Goal: Information Seeking & Learning: Understand process/instructions

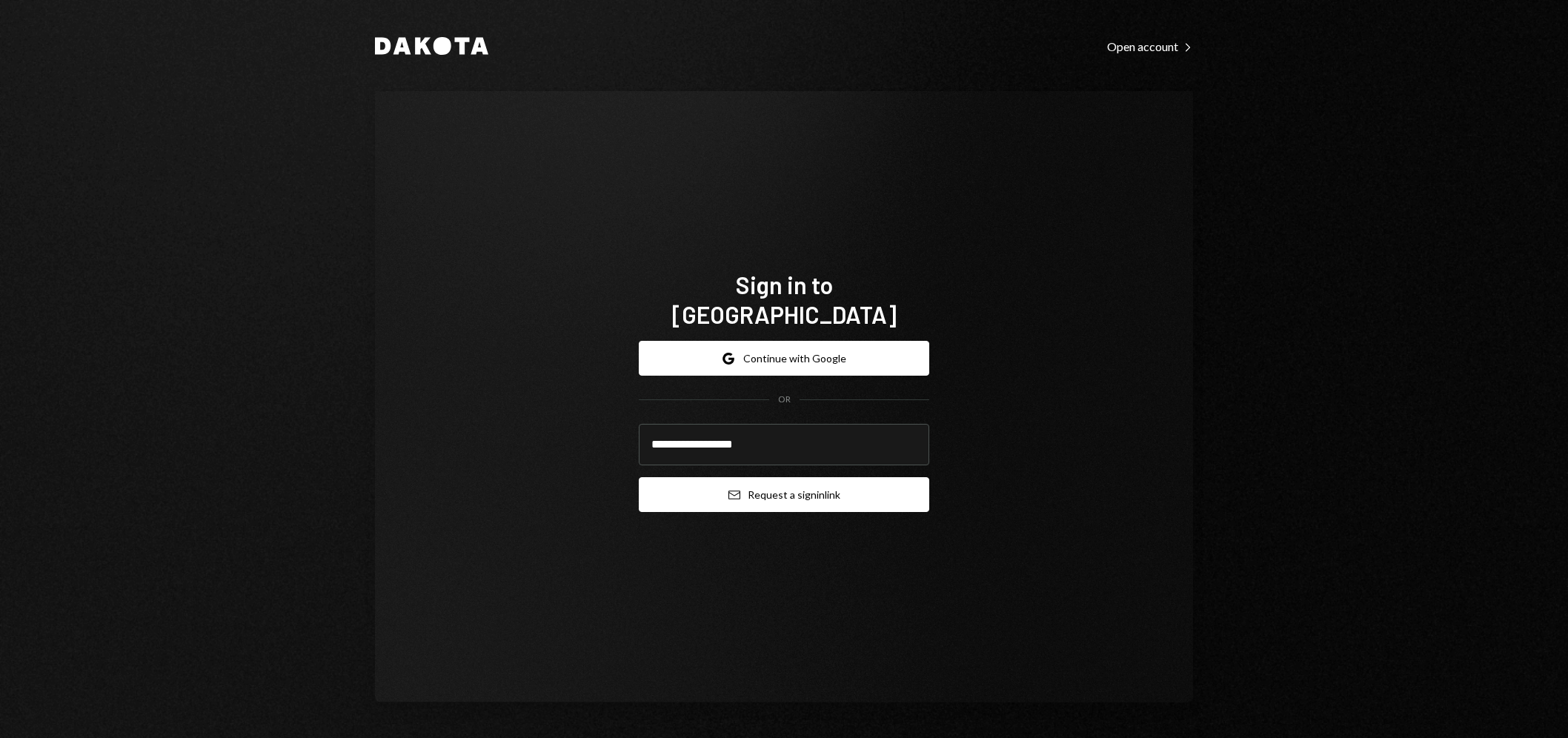
click at [819, 486] on button "Email Request a sign in link" at bounding box center [784, 495] width 291 height 35
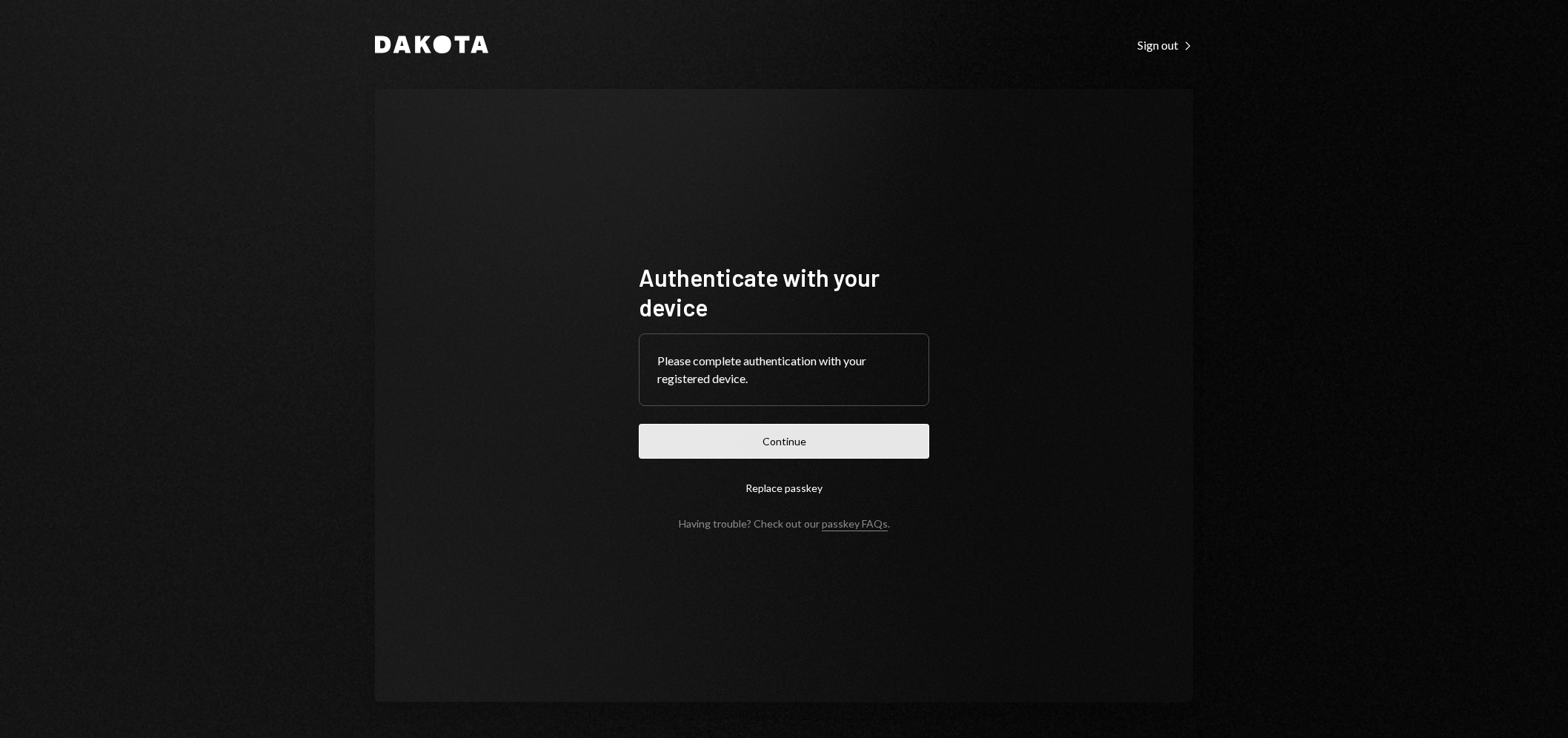
click at [832, 447] on button "Continue" at bounding box center [784, 441] width 291 height 35
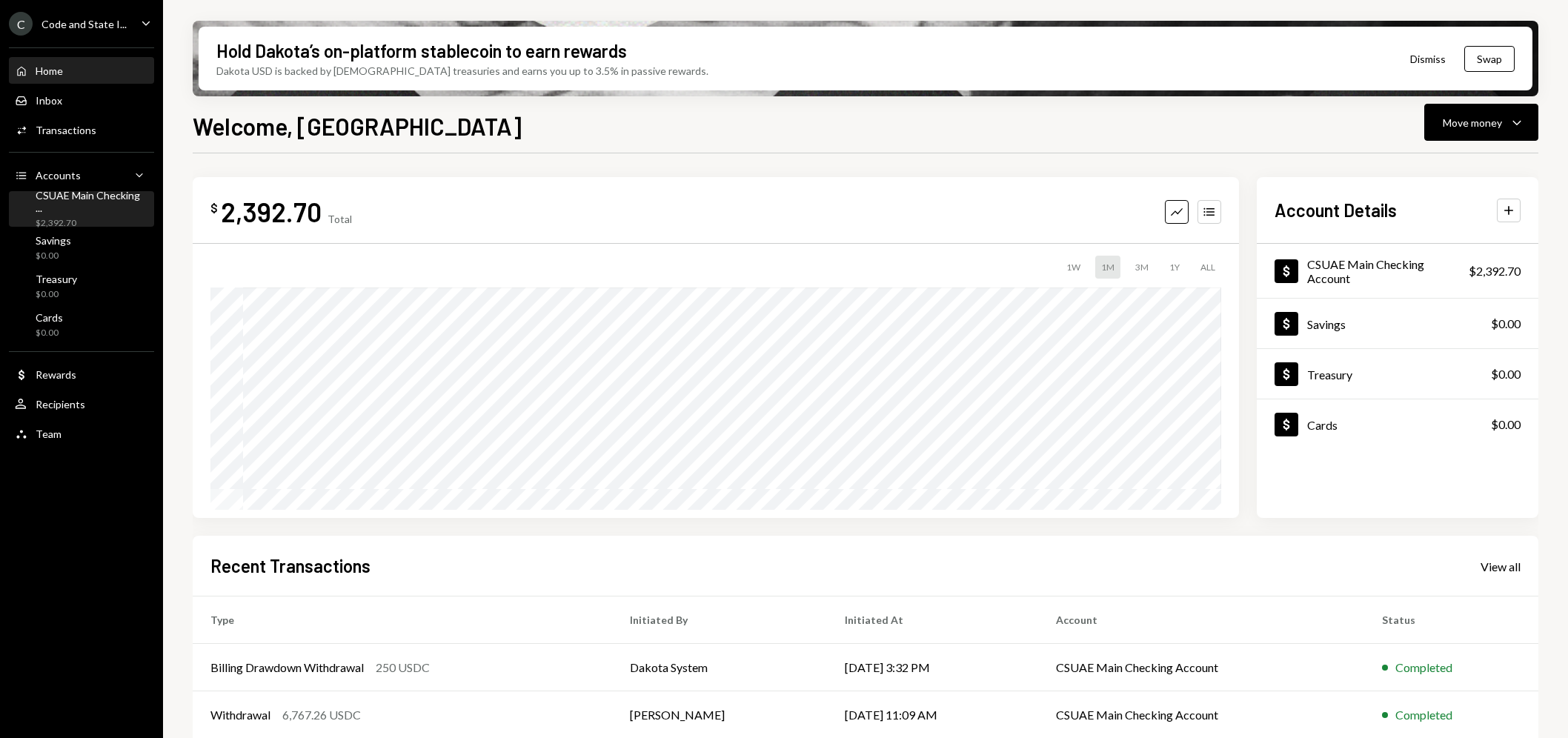
click at [72, 205] on div "CSUAE Main Checking ..." at bounding box center [92, 202] width 113 height 25
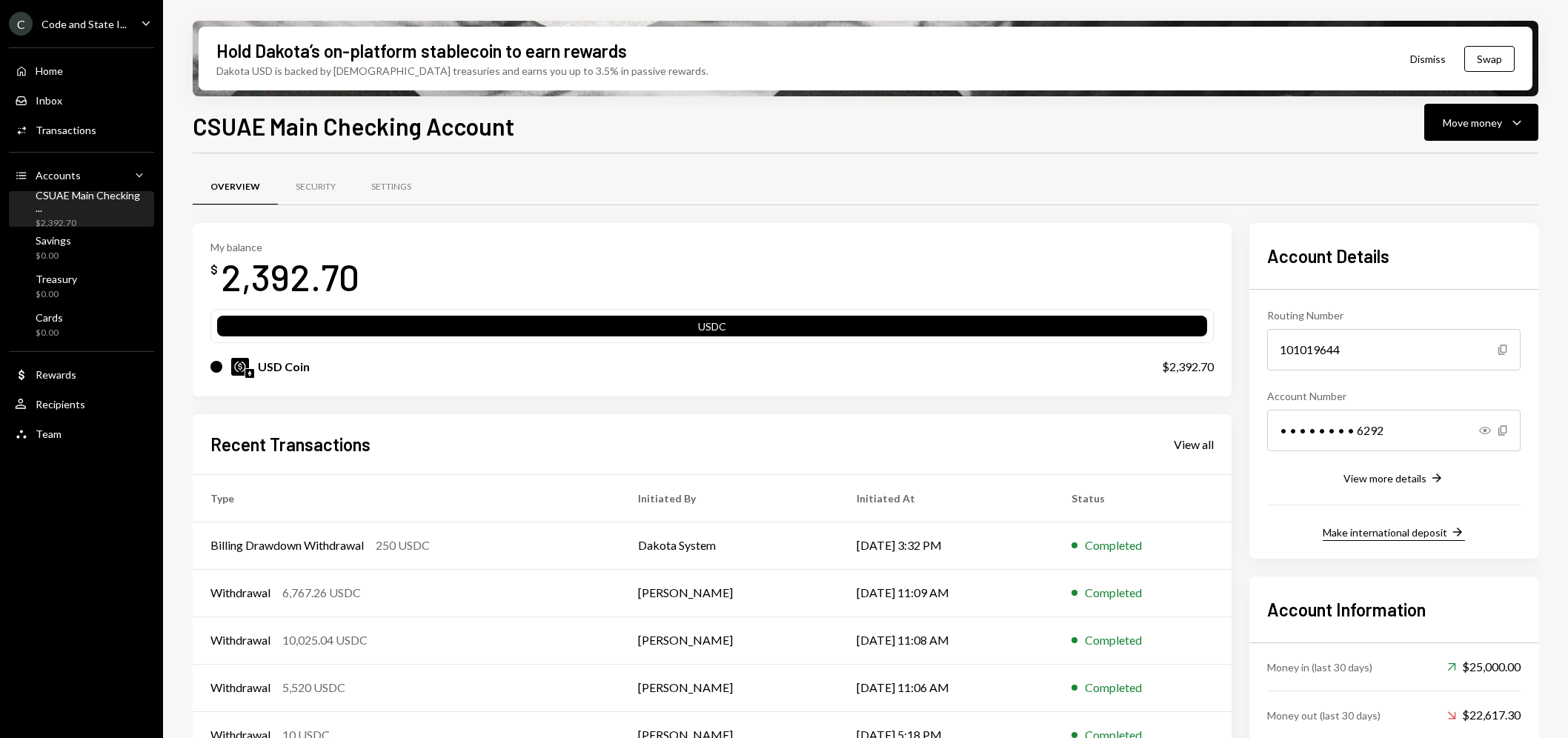
click at [1397, 534] on div "Make international deposit" at bounding box center [1385, 532] width 125 height 13
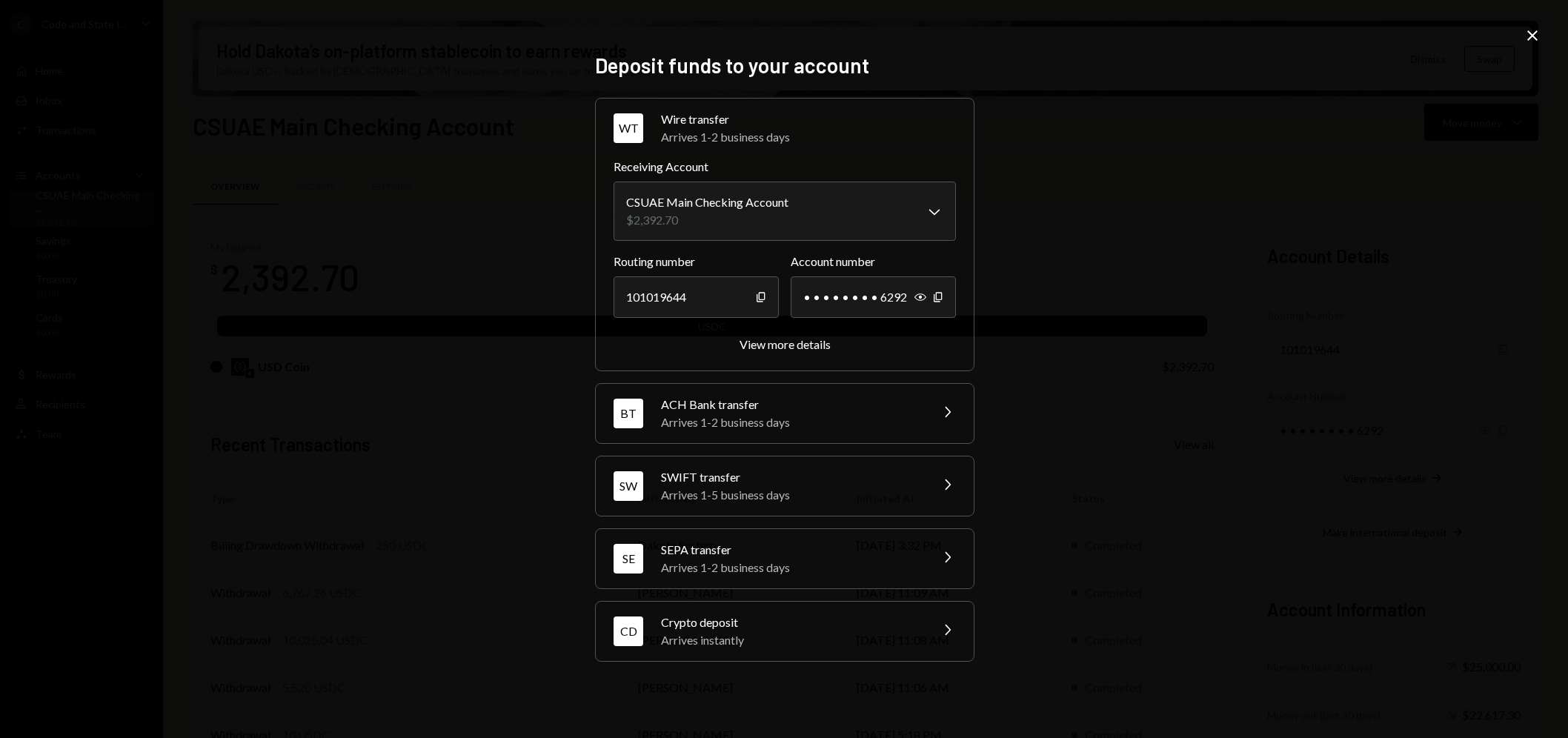
click at [942, 486] on icon "Chevron Right" at bounding box center [947, 485] width 18 height 18
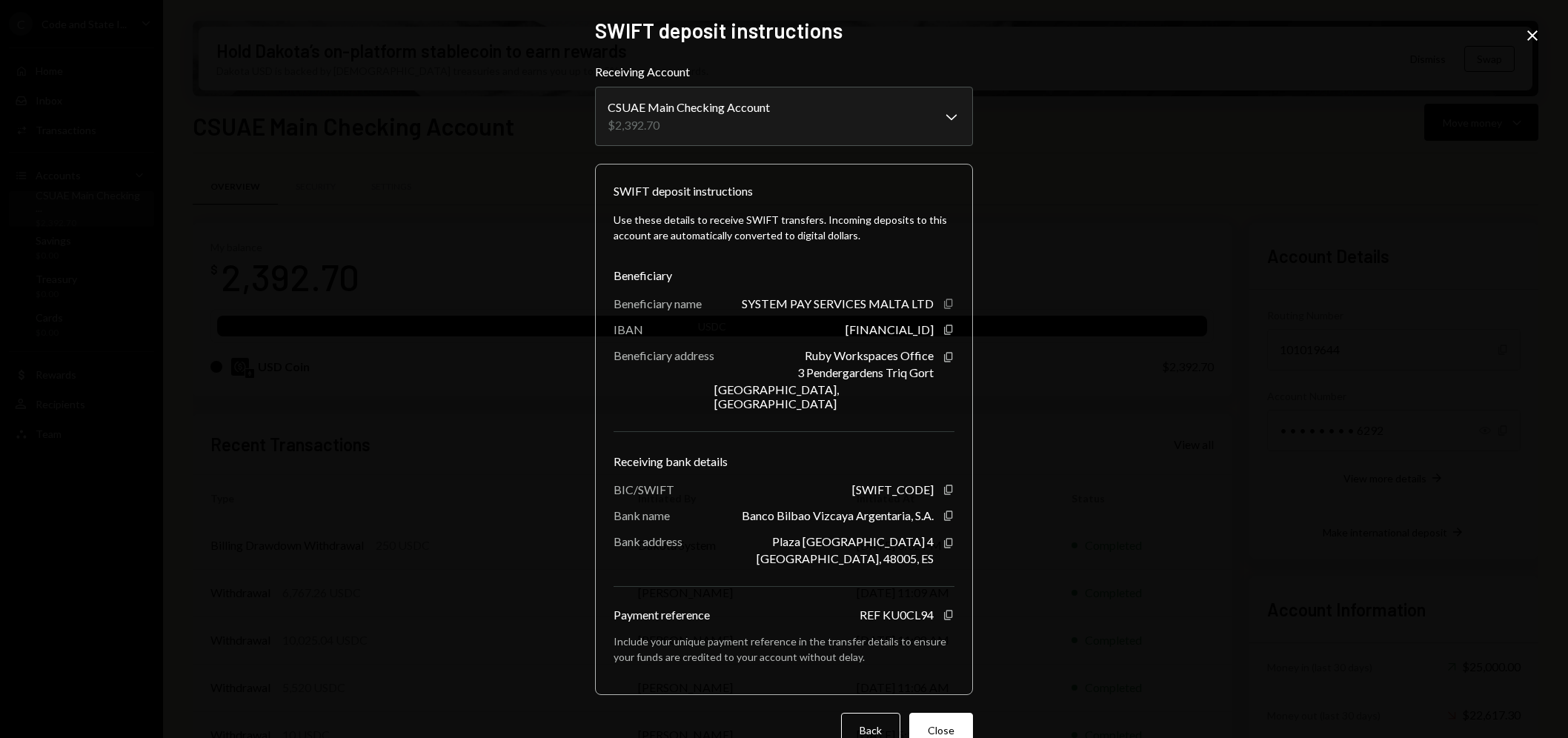
click at [944, 305] on icon "Copy" at bounding box center [948, 303] width 12 height 12
drag, startPoint x: 944, startPoint y: 332, endPoint x: 1012, endPoint y: 363, distance: 74.7
click at [945, 332] on icon "Copy" at bounding box center [948, 329] width 12 height 12
click at [944, 611] on icon "button" at bounding box center [948, 615] width 8 height 10
click at [945, 304] on icon "Copy" at bounding box center [948, 303] width 12 height 12
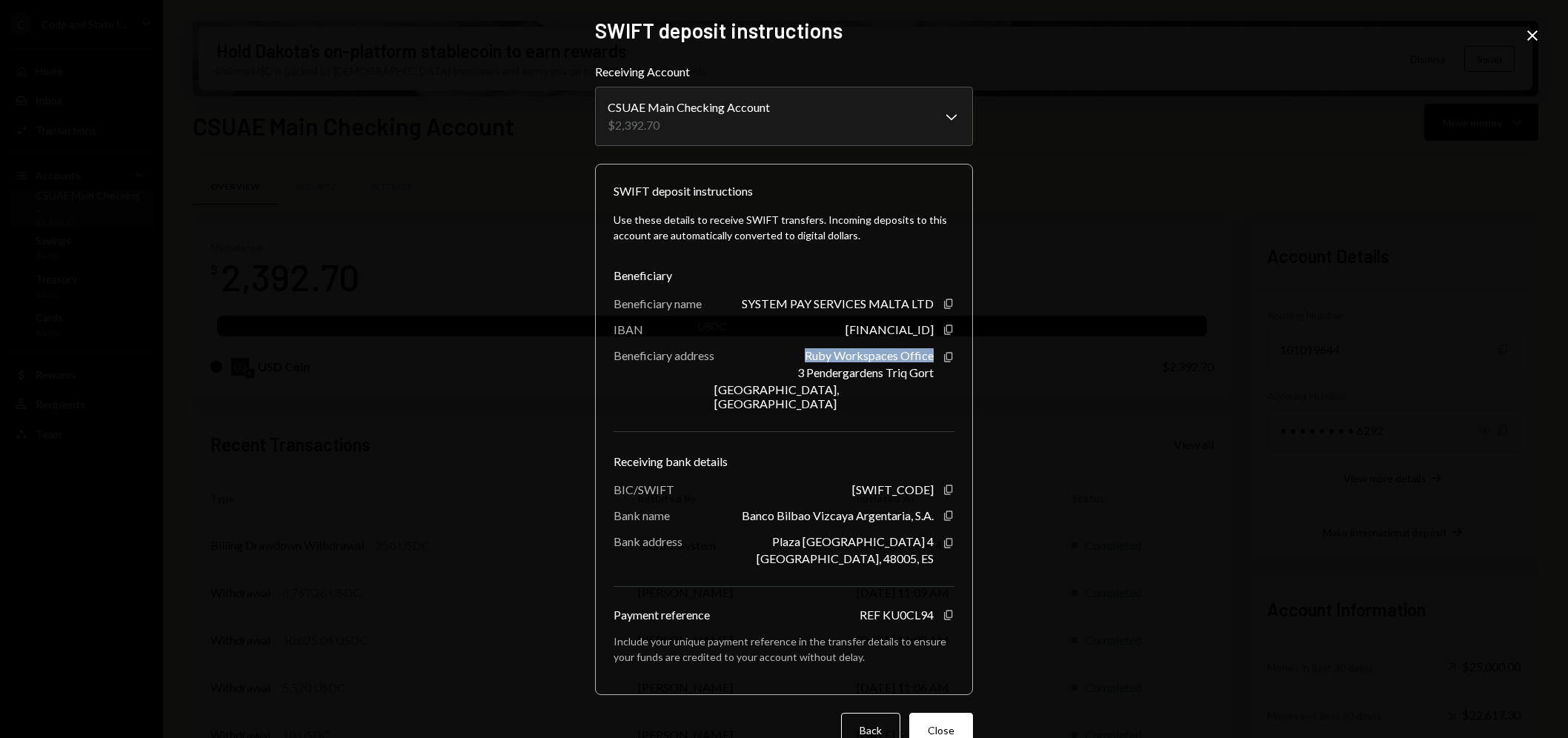
drag, startPoint x: 823, startPoint y: 357, endPoint x: 931, endPoint y: 358, distance: 108.0
click at [931, 358] on div "Ruby Workspaces Office [STREET_ADDRESS] Copy" at bounding box center [835, 379] width 241 height 62
drag, startPoint x: 823, startPoint y: 376, endPoint x: 930, endPoint y: 390, distance: 107.9
click at [930, 390] on div "Ruby Workspaces Office [STREET_ADDRESS] Copy" at bounding box center [835, 379] width 241 height 62
copy div "[STREET_ADDRESS]"
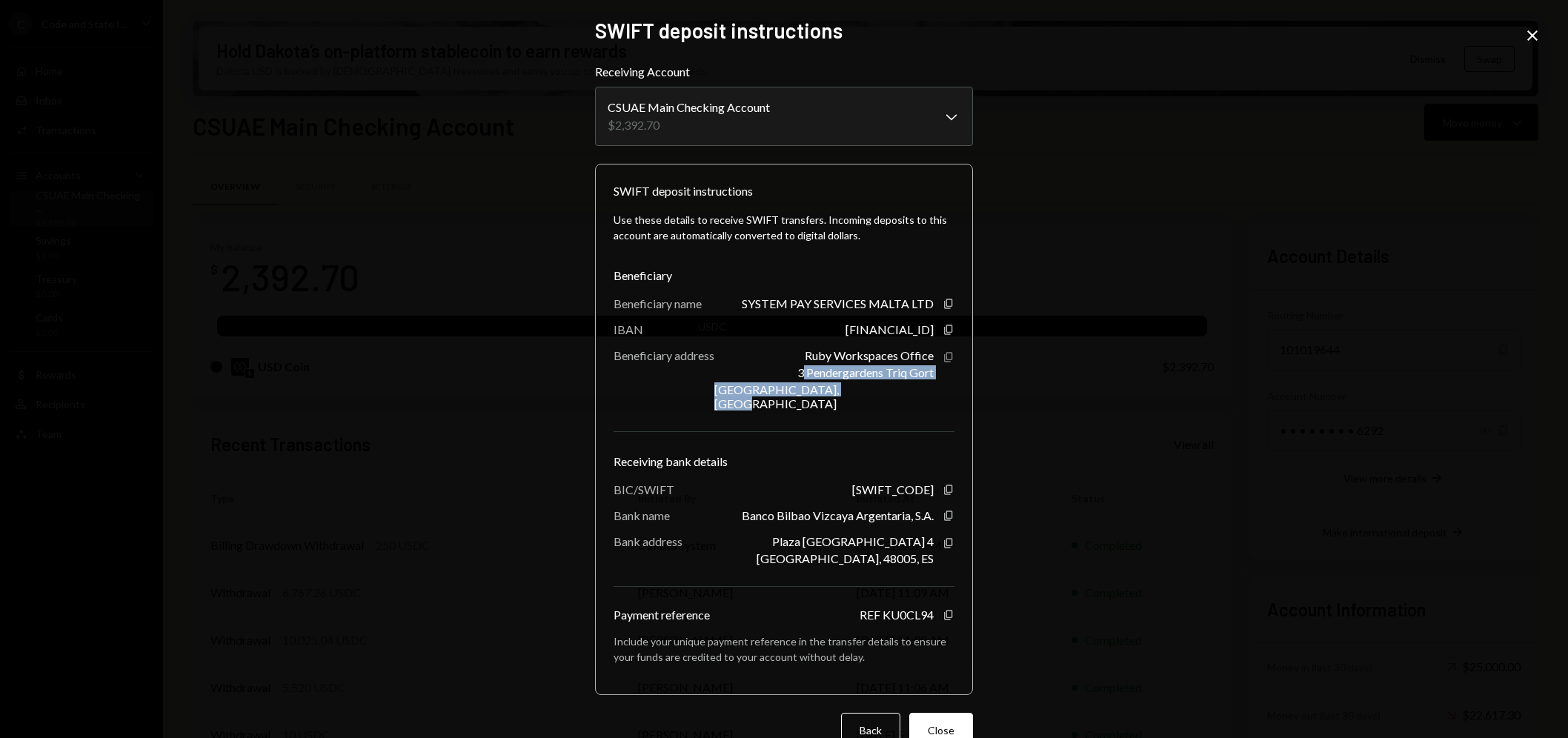
click at [943, 359] on icon "Copy" at bounding box center [948, 356] width 12 height 12
click at [944, 328] on icon "Copy" at bounding box center [948, 329] width 12 height 12
click at [944, 484] on icon "Copy" at bounding box center [948, 489] width 12 height 12
click at [944, 329] on icon "button" at bounding box center [948, 329] width 8 height 10
click at [942, 611] on icon "Copy" at bounding box center [948, 615] width 12 height 12
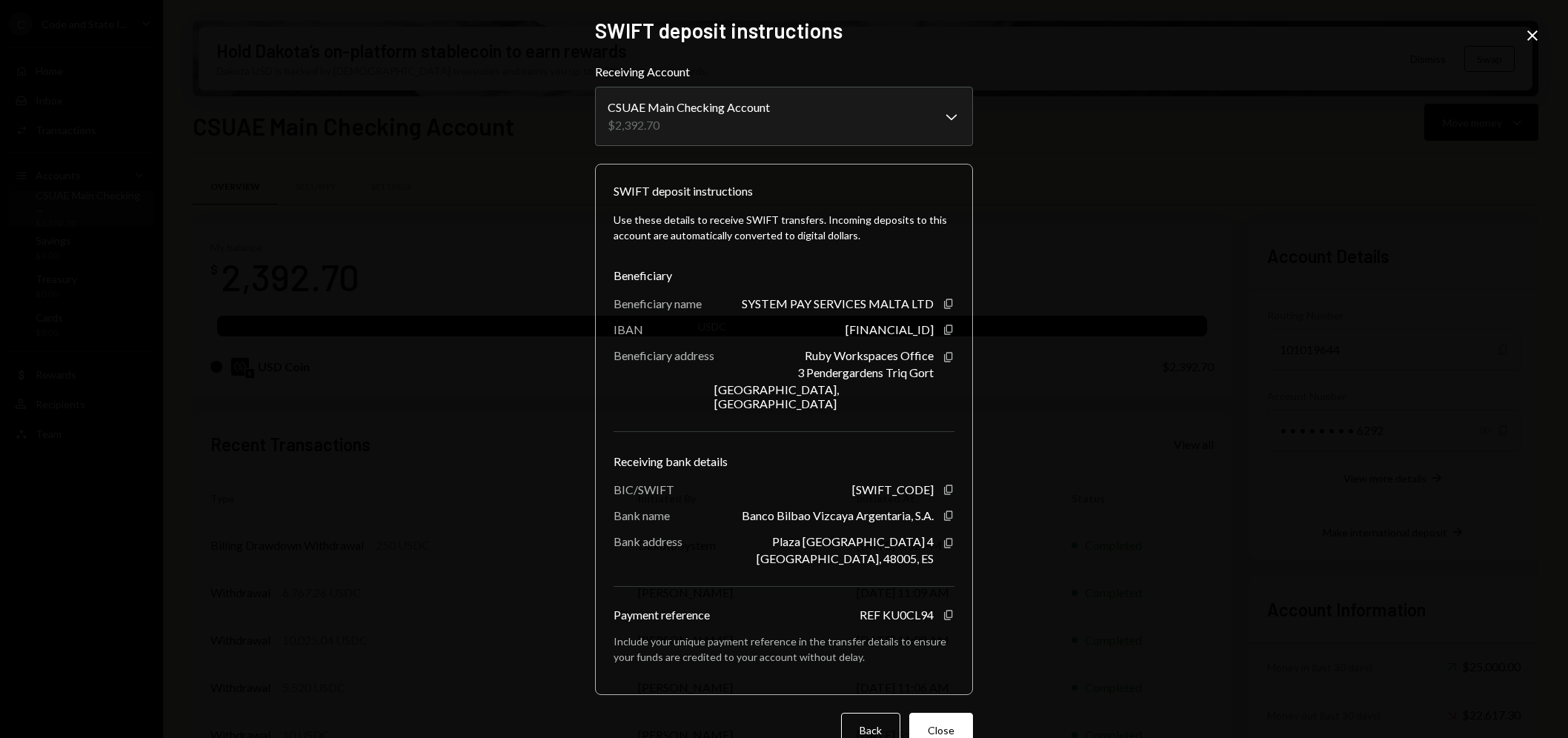
click at [1210, 203] on div "**********" at bounding box center [784, 369] width 1568 height 738
click at [1536, 34] on icon "Close" at bounding box center [1533, 36] width 18 height 18
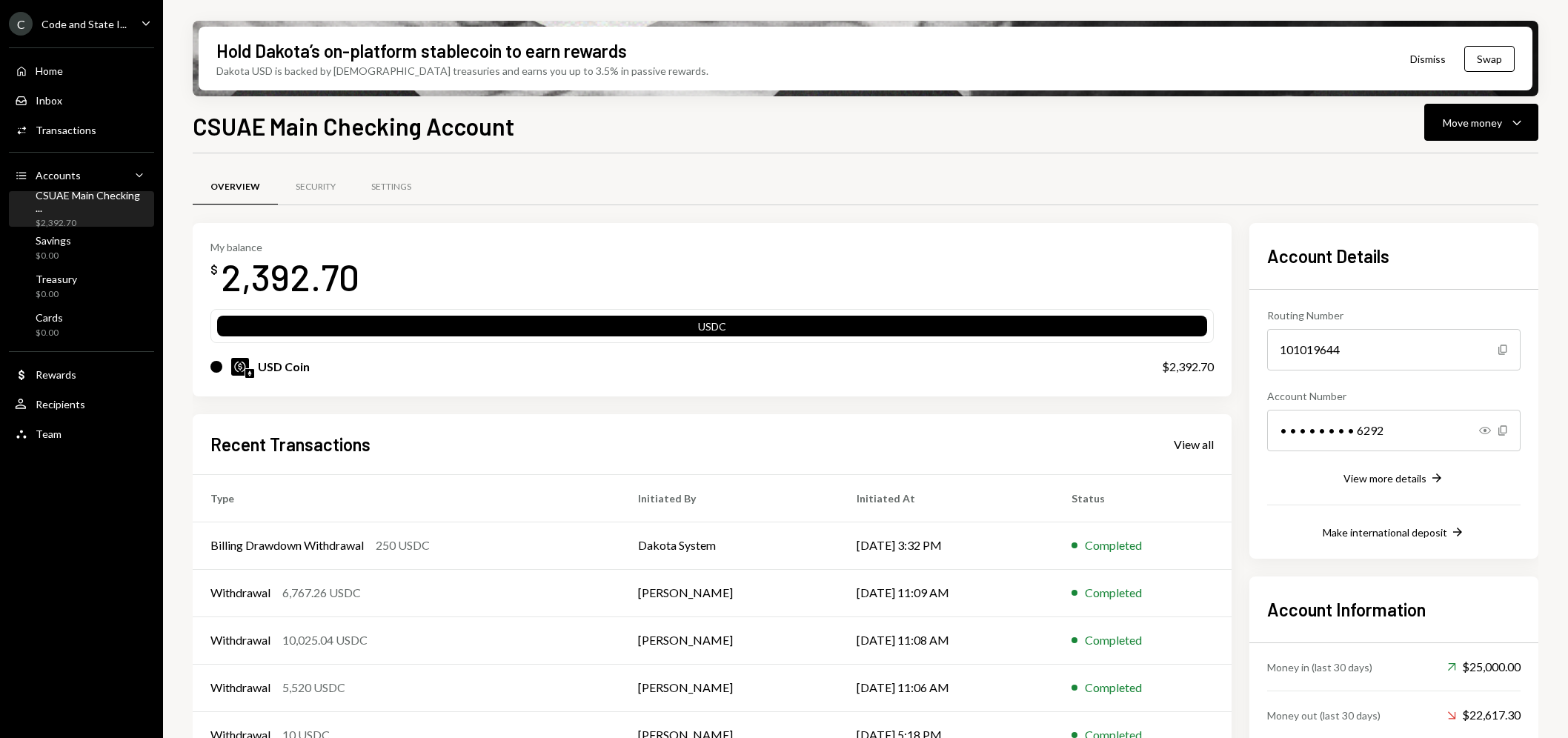
click at [122, 28] on div "C Code and State I... Caret Down" at bounding box center [82, 23] width 163 height 23
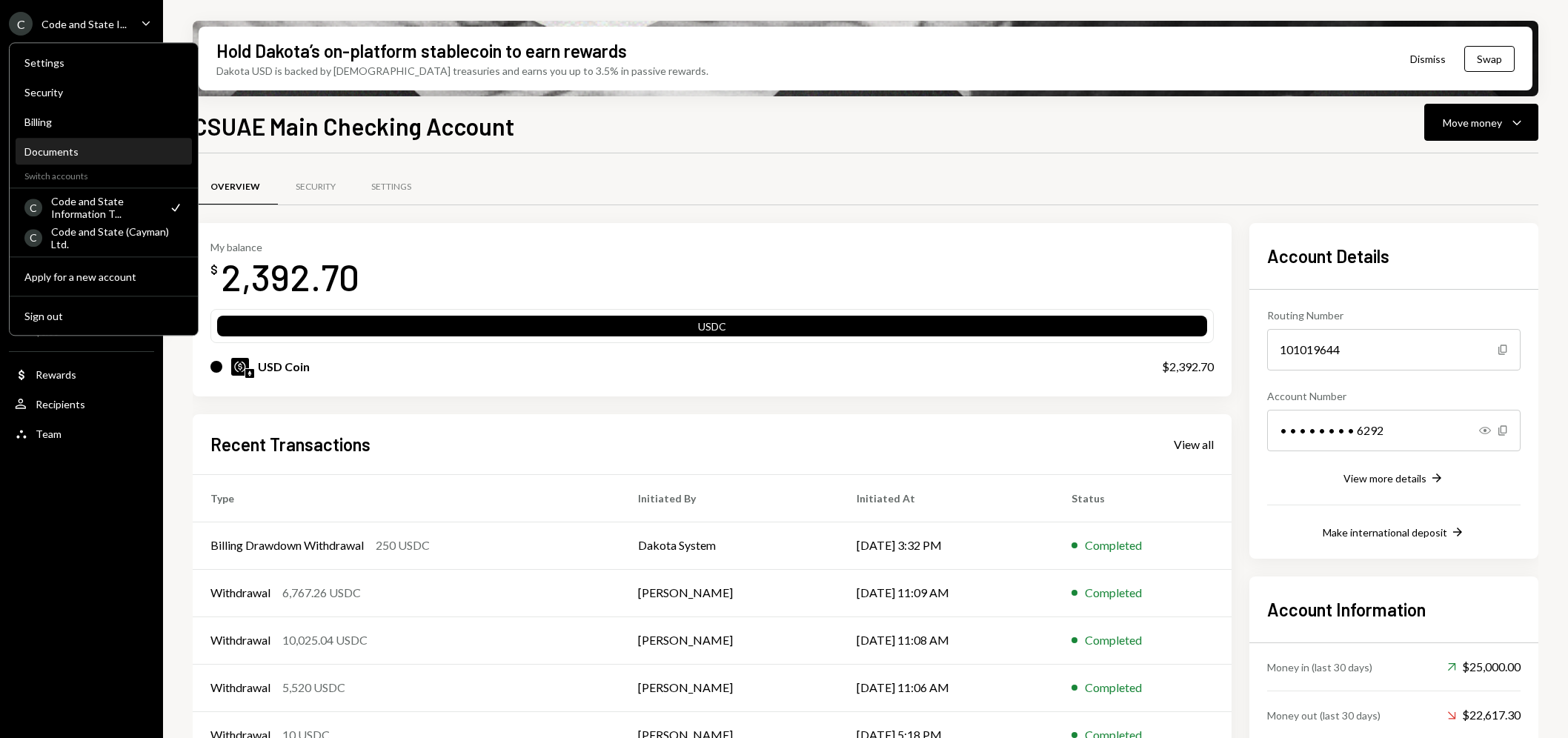
click at [57, 152] on div "Documents" at bounding box center [103, 152] width 159 height 13
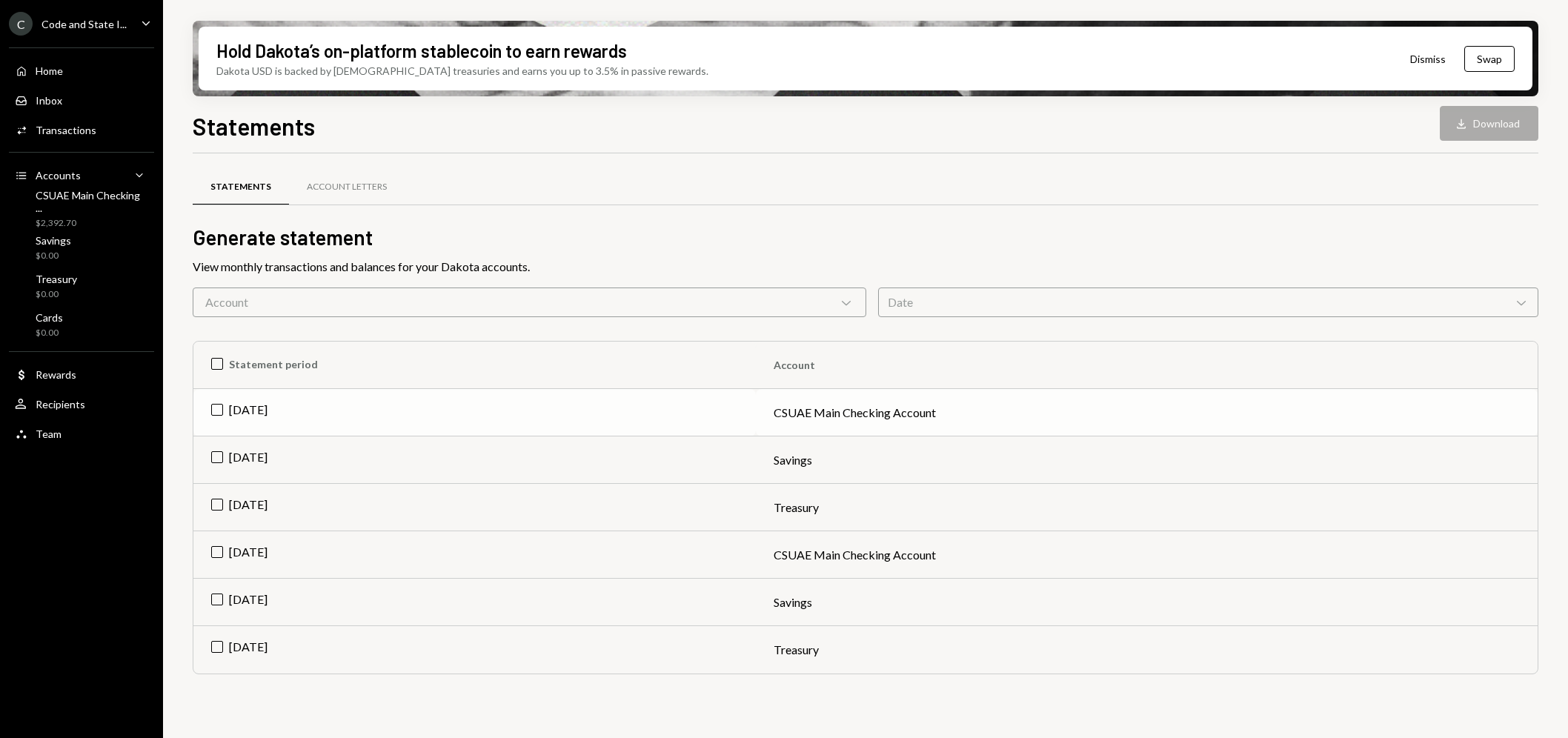
click at [223, 410] on td "[DATE]" at bounding box center [475, 412] width 563 height 48
click at [219, 553] on td "[DATE]" at bounding box center [475, 555] width 563 height 48
click at [1452, 126] on icon "Download" at bounding box center [1447, 124] width 15 height 15
click at [65, 202] on div "CSUAE Main Checking ..." at bounding box center [92, 202] width 113 height 25
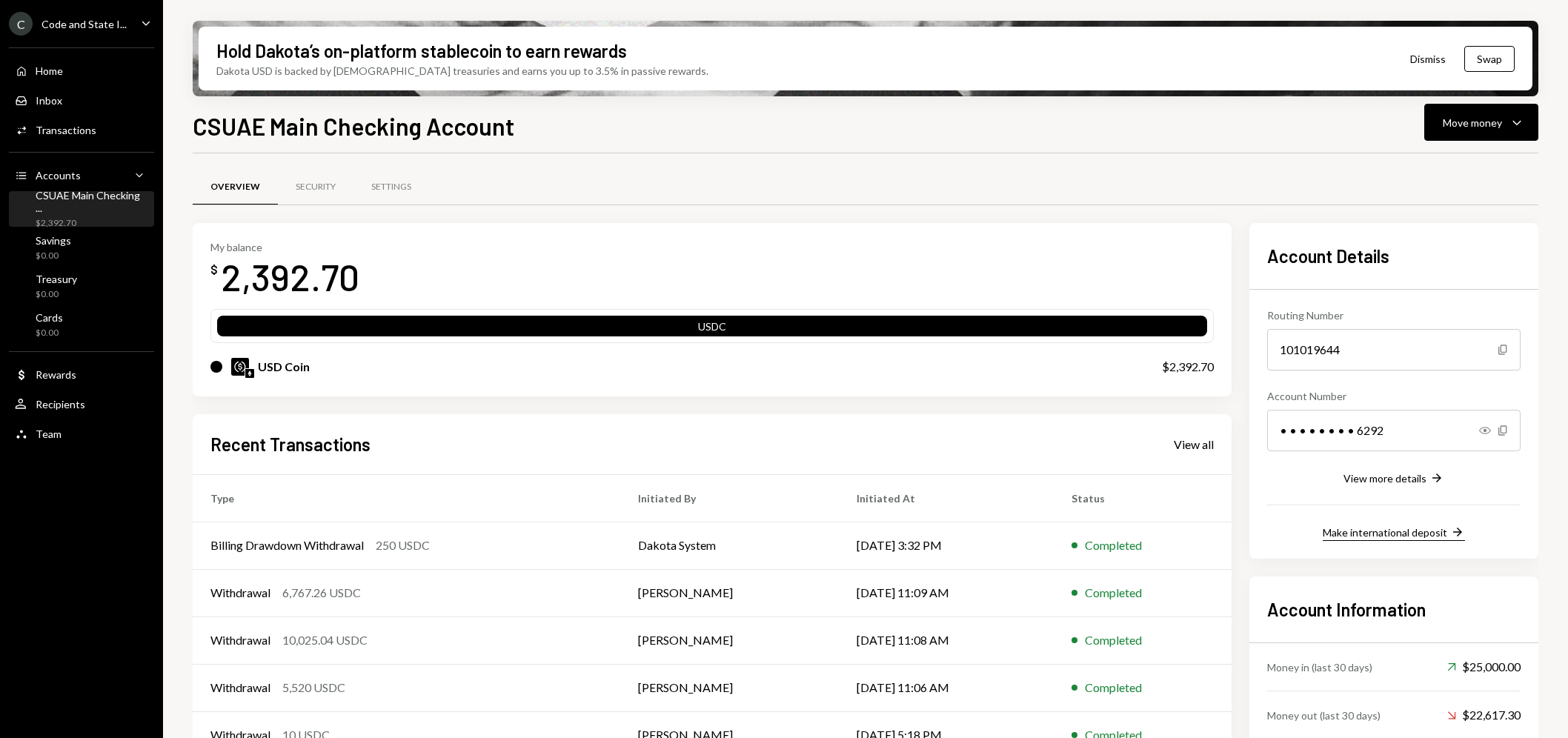
click at [1386, 534] on div "Make international deposit" at bounding box center [1385, 532] width 125 height 13
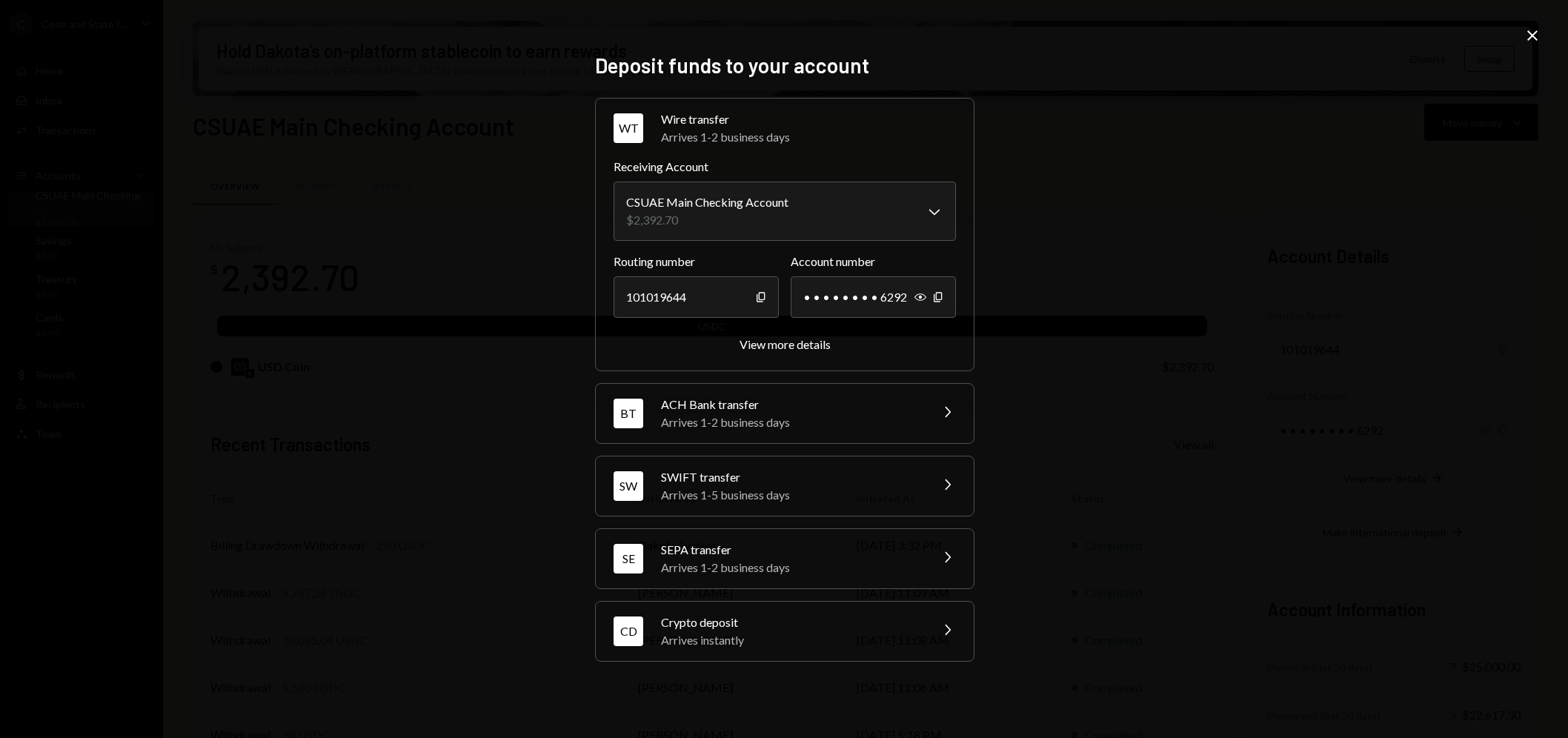
click at [930, 489] on div "[PERSON_NAME] transfer Arrives 1-5 business days Chevron Right" at bounding box center [784, 487] width 378 height 59
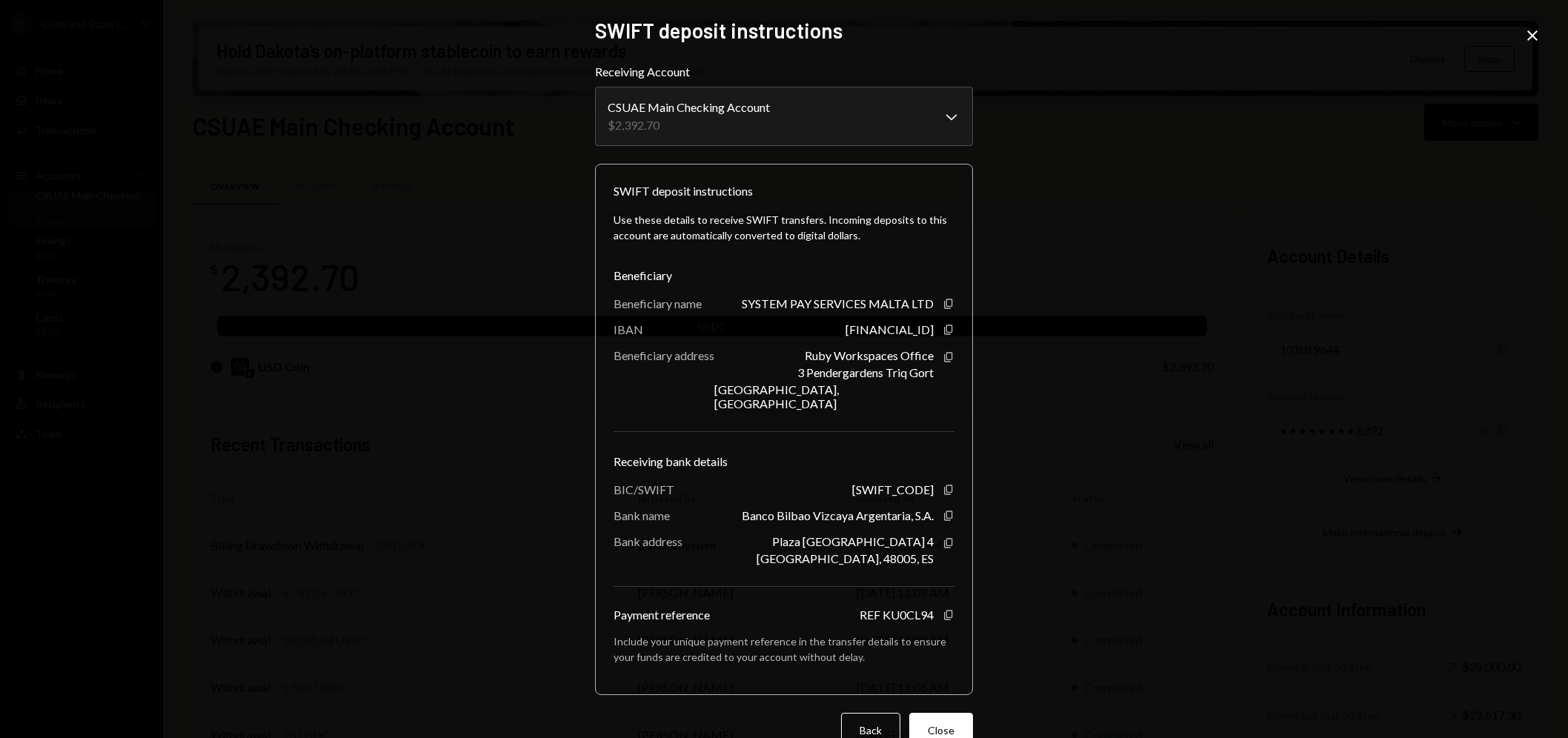
drag, startPoint x: 1534, startPoint y: 39, endPoint x: 1523, endPoint y: 37, distance: 11.2
click at [1531, 39] on icon "Close" at bounding box center [1533, 36] width 18 height 18
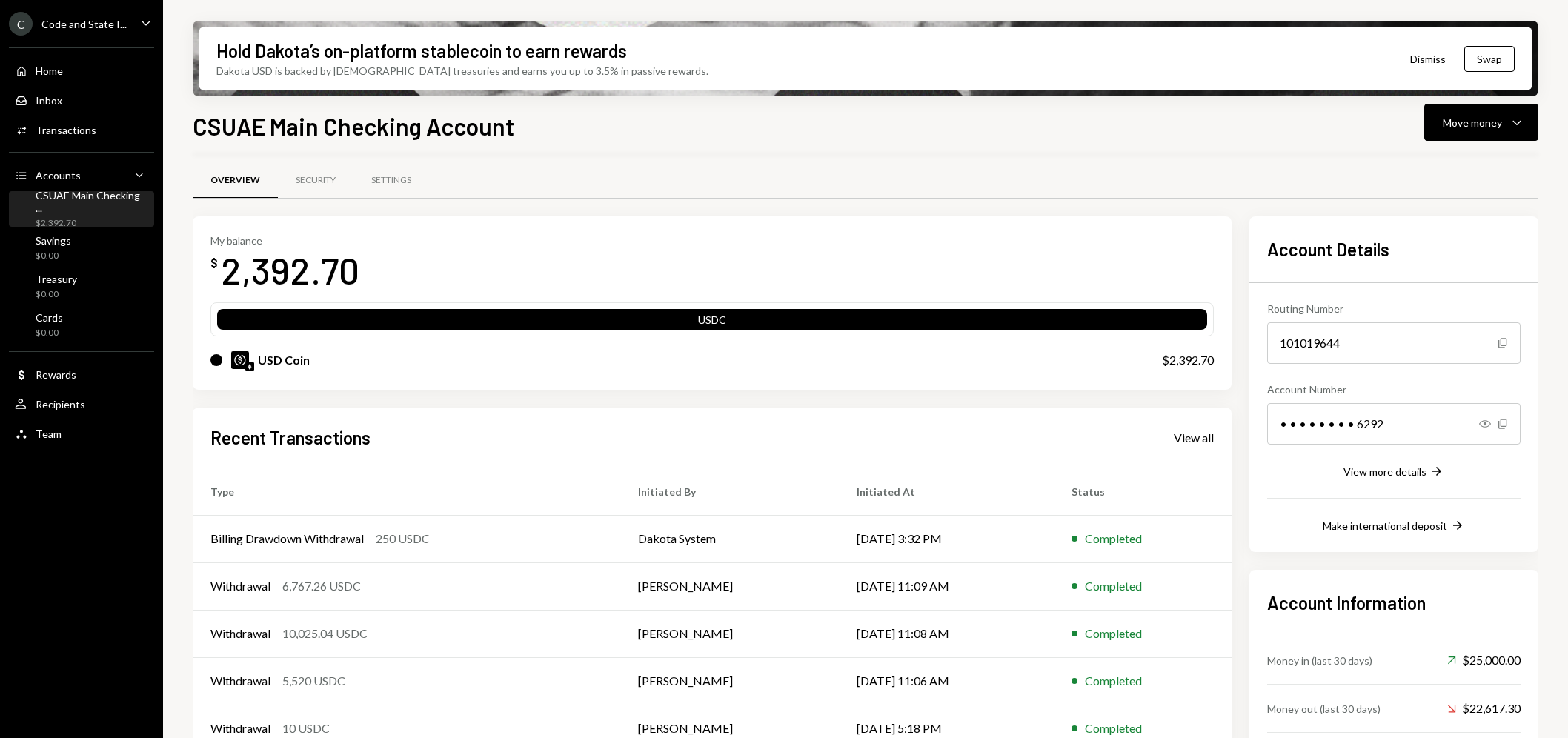
scroll to position [68, 0]
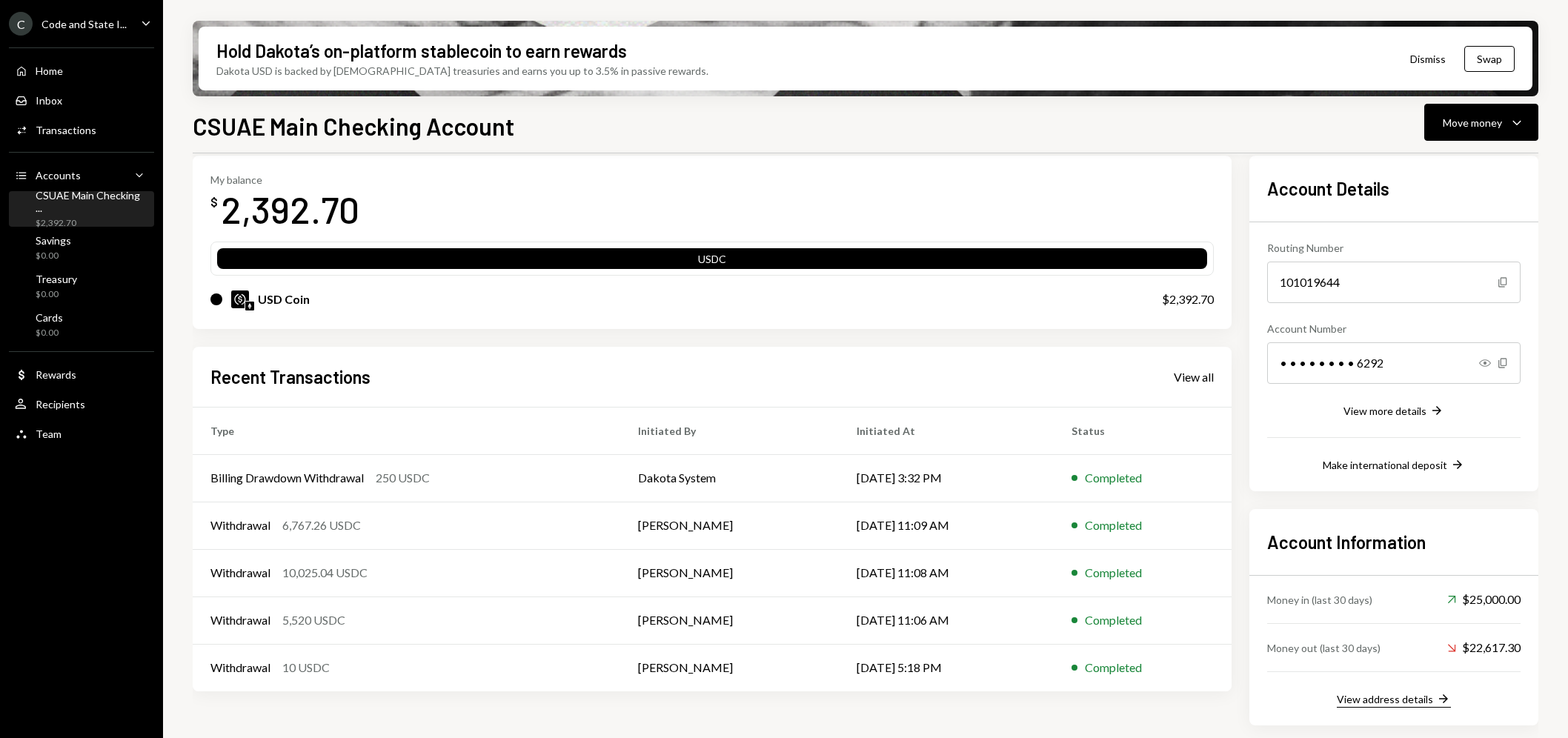
click at [1358, 703] on div "View address details" at bounding box center [1385, 699] width 96 height 13
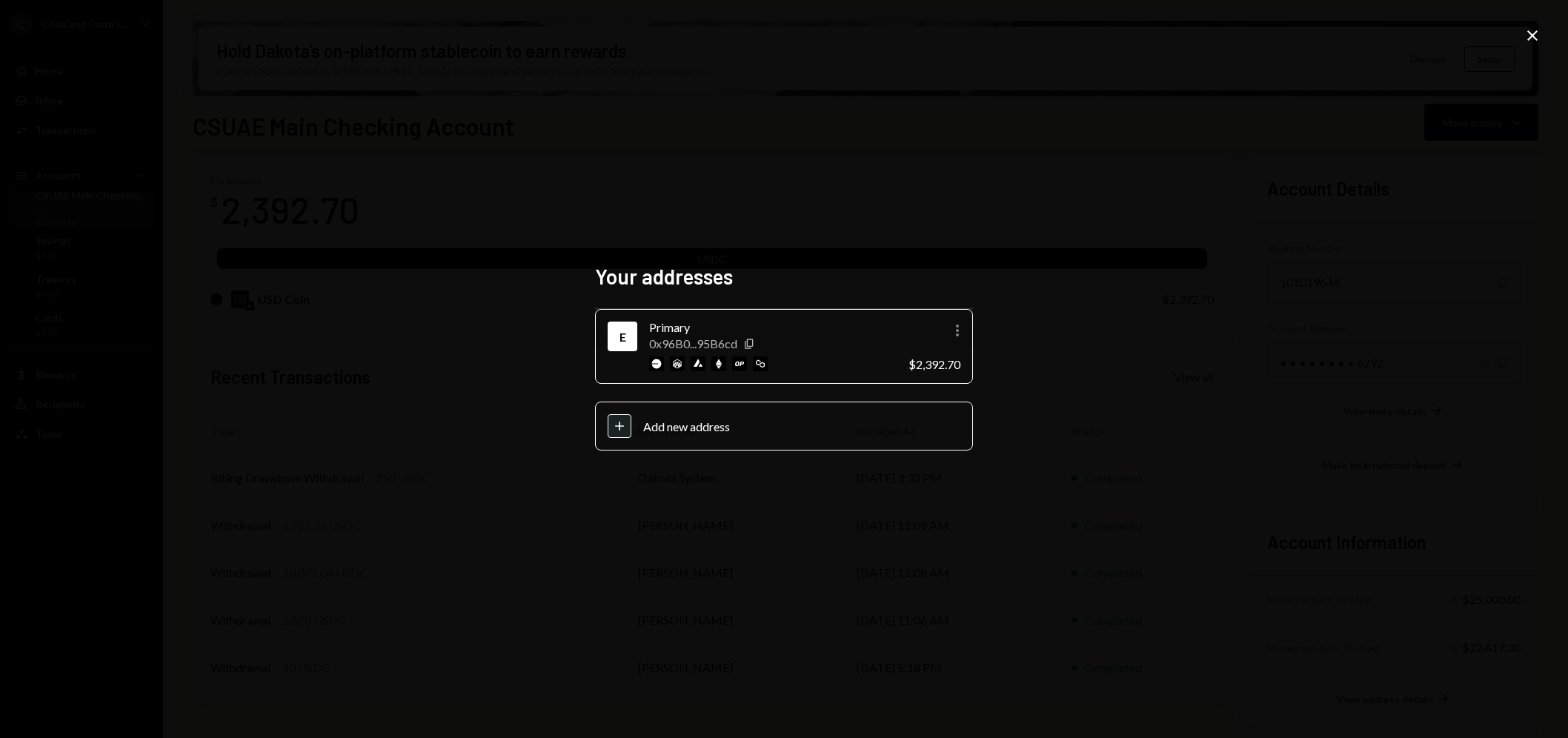
click at [661, 368] on img at bounding box center [656, 364] width 15 height 15
click at [959, 325] on icon "More" at bounding box center [958, 330] width 18 height 18
click at [1171, 302] on div "Your addresses E Primary 0x96B0...95B6cd Copy More $2,392.70 Plus Add new addre…" at bounding box center [784, 369] width 1568 height 738
click at [1530, 35] on icon "Close" at bounding box center [1533, 36] width 18 height 18
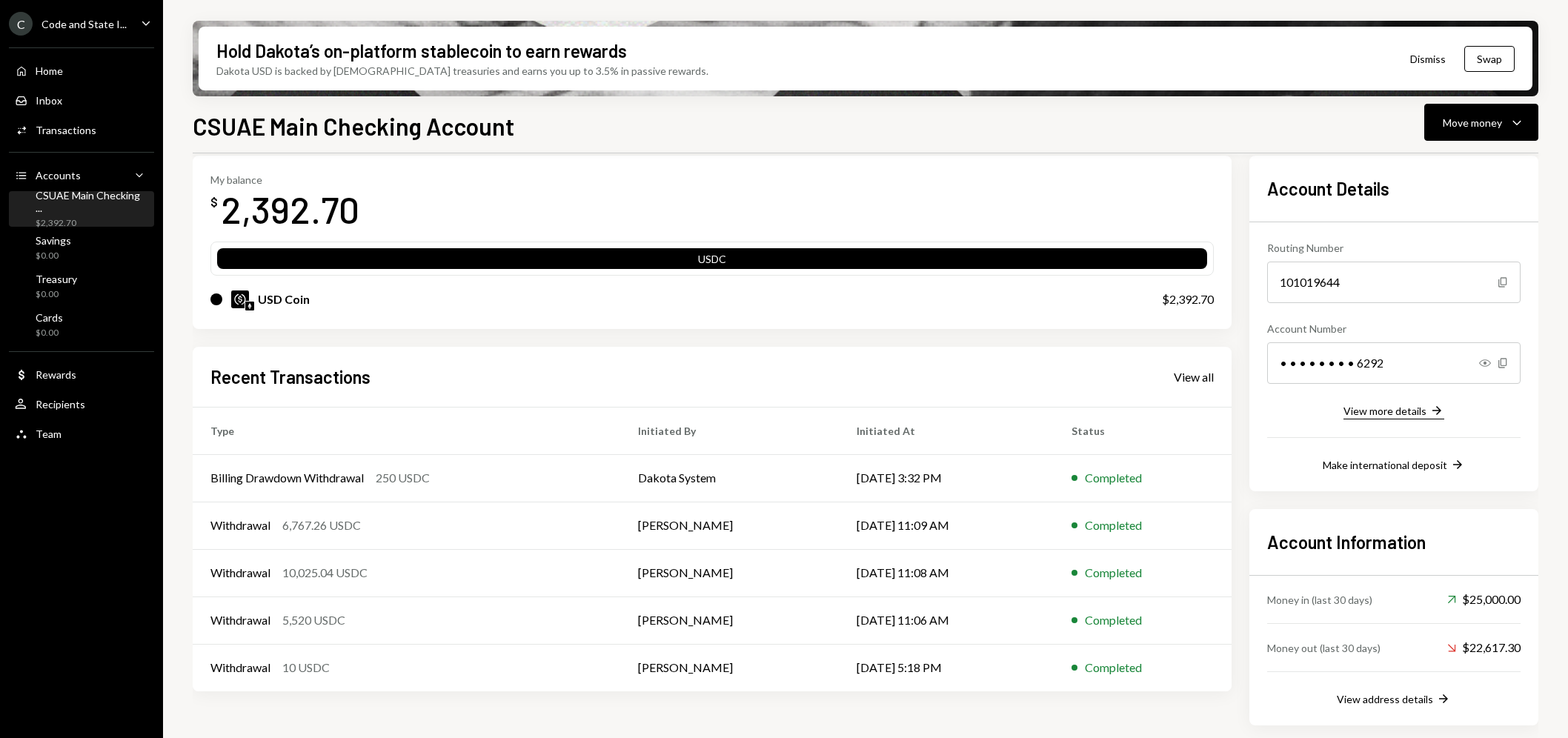
click at [1406, 412] on div "View more details" at bounding box center [1385, 411] width 83 height 13
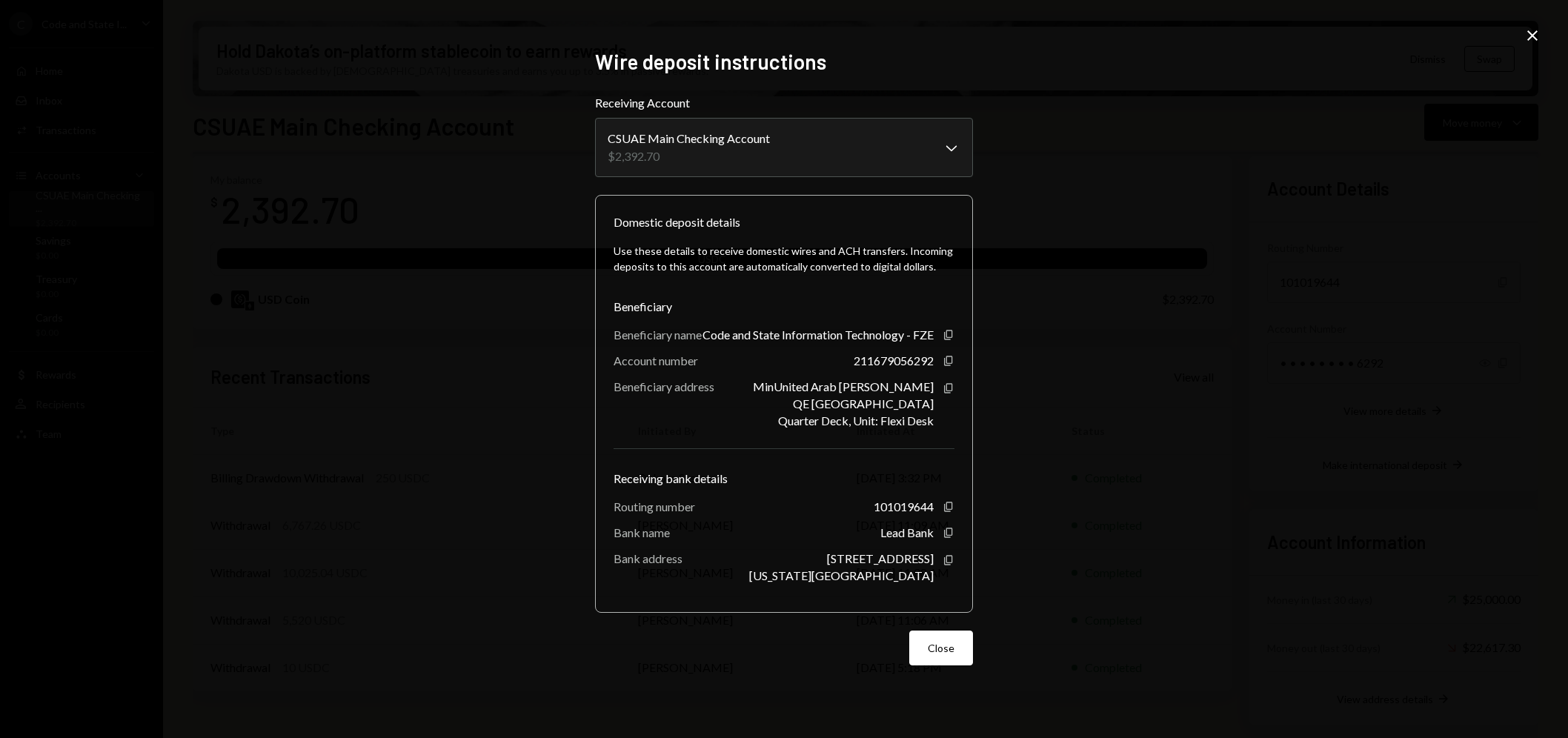
drag, startPoint x: 1530, startPoint y: 35, endPoint x: 1510, endPoint y: 36, distance: 20.0
click at [1530, 35] on icon "Close" at bounding box center [1533, 36] width 18 height 18
